Goal: Task Accomplishment & Management: Use online tool/utility

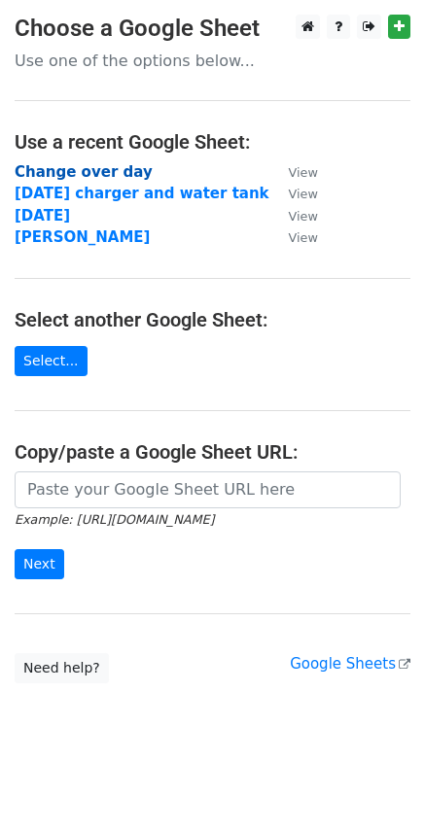
click at [50, 168] on strong "Change over day" at bounding box center [84, 171] width 138 height 17
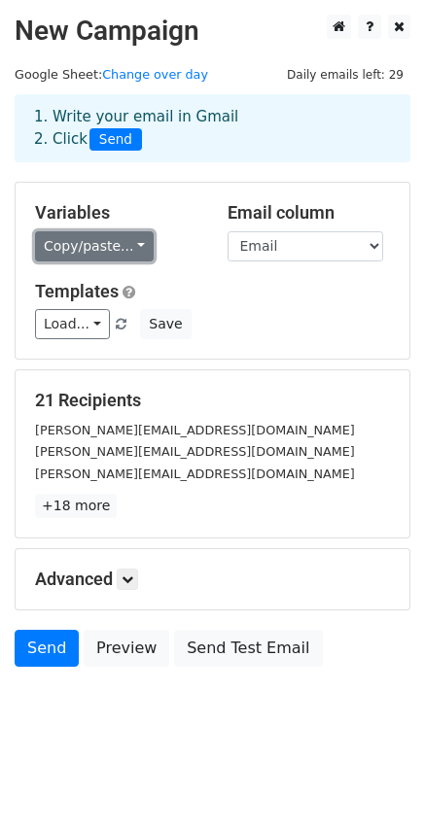
click at [135, 242] on link "Copy/paste..." at bounding box center [94, 246] width 119 height 30
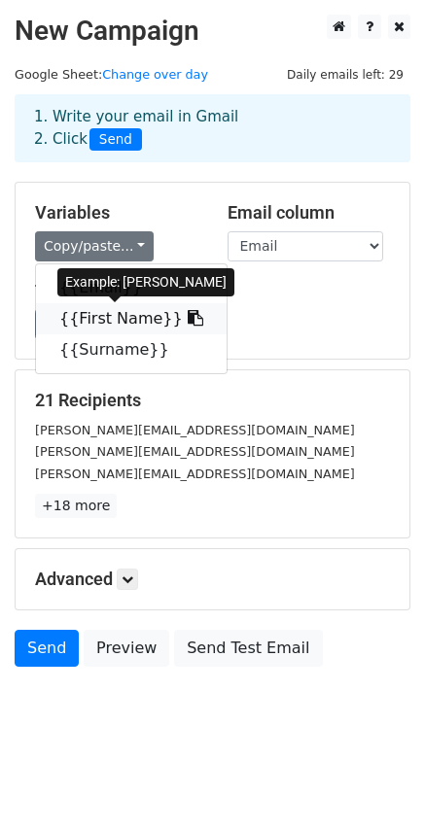
click at [73, 318] on link "{{First Name}}" at bounding box center [131, 318] width 190 height 31
